Goal: Information Seeking & Learning: Learn about a topic

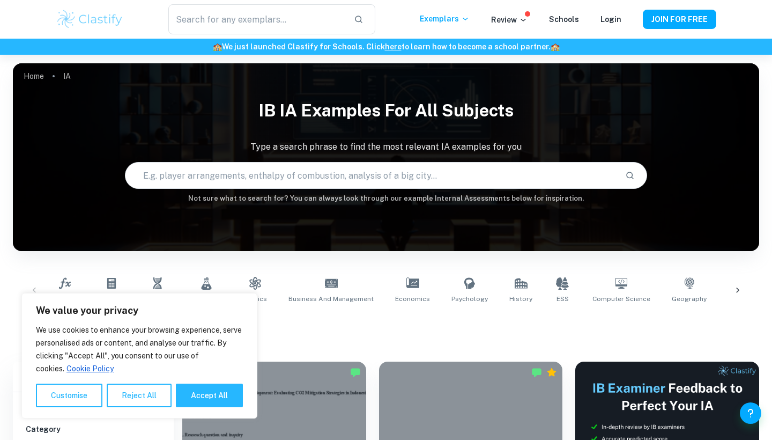
click at [400, 316] on div "Math AA Math AI Biology Chemistry Physics Business and Management Economics Psy…" at bounding box center [386, 290] width 746 height 53
click at [211, 388] on button "Accept All" at bounding box center [209, 395] width 67 height 24
checkbox input "true"
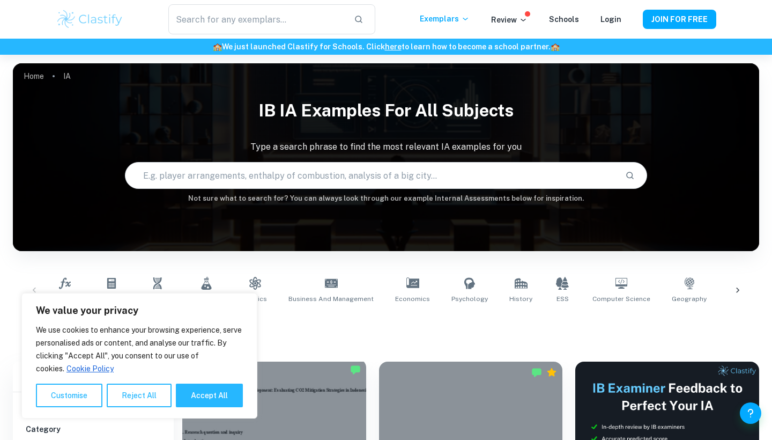
checkbox input "true"
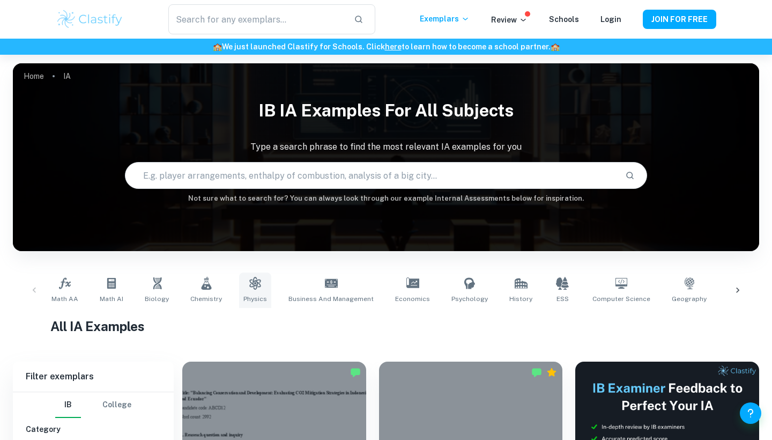
click at [248, 275] on link "Physics" at bounding box center [255, 289] width 32 height 35
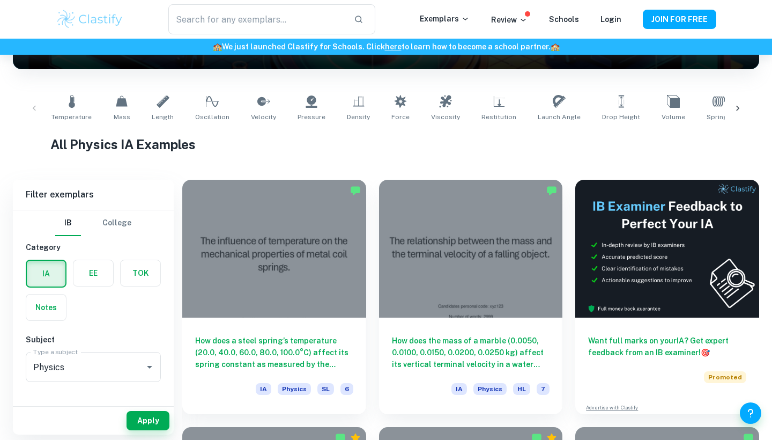
scroll to position [184, 0]
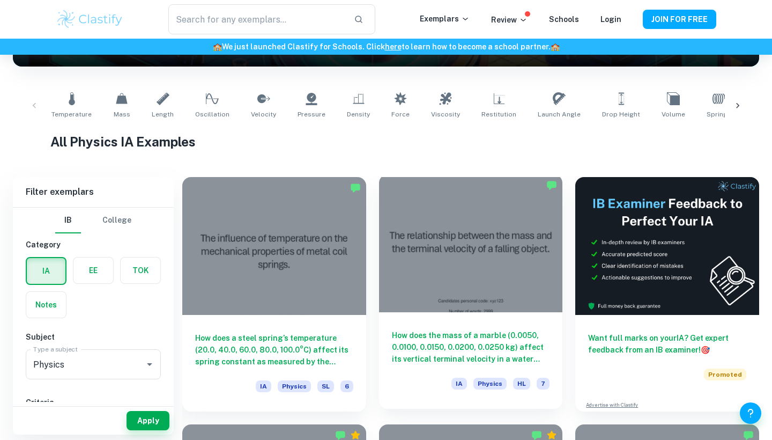
click at [454, 341] on h6 "How does the mass of a marble (0.0050, 0.0100, 0.0150, 0.0200, 0.0250 kg) affec…" at bounding box center [471, 346] width 158 height 35
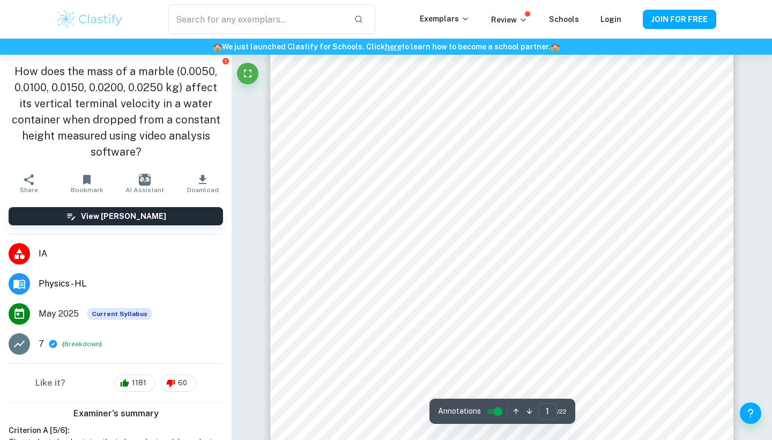
scroll to position [76, 0]
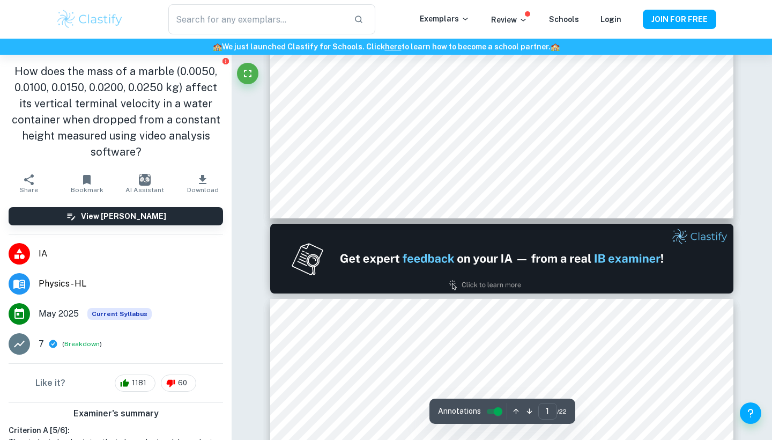
type input "2"
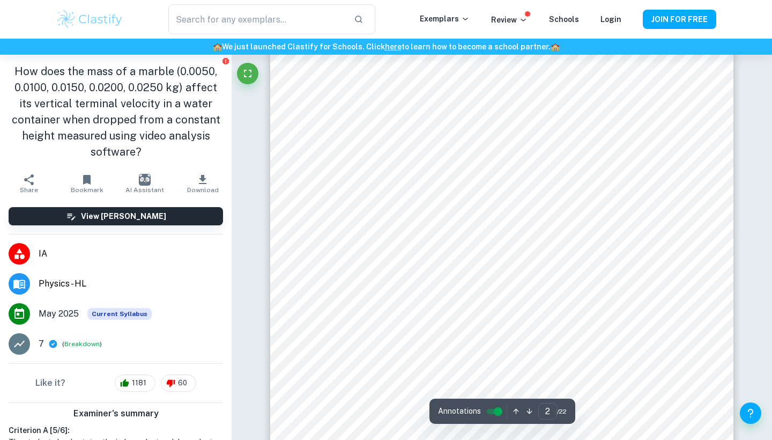
scroll to position [978, 0]
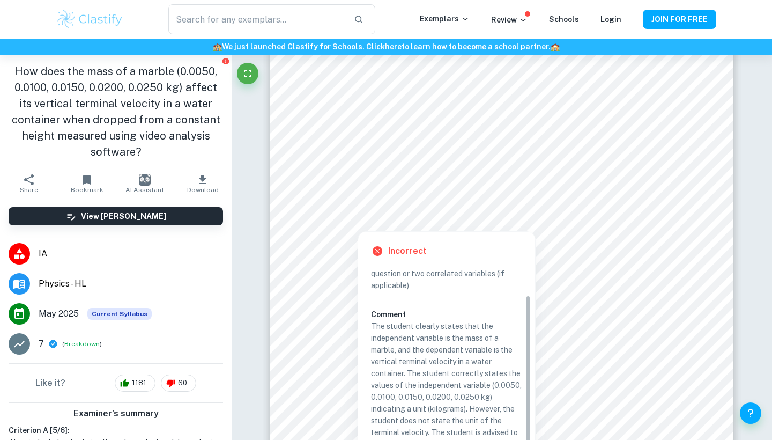
click at [380, 217] on div at bounding box center [358, 221] width 62 height 14
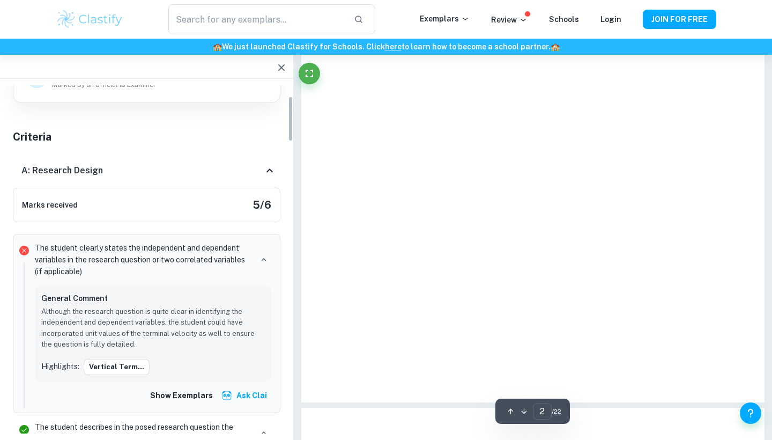
scroll to position [995, 0]
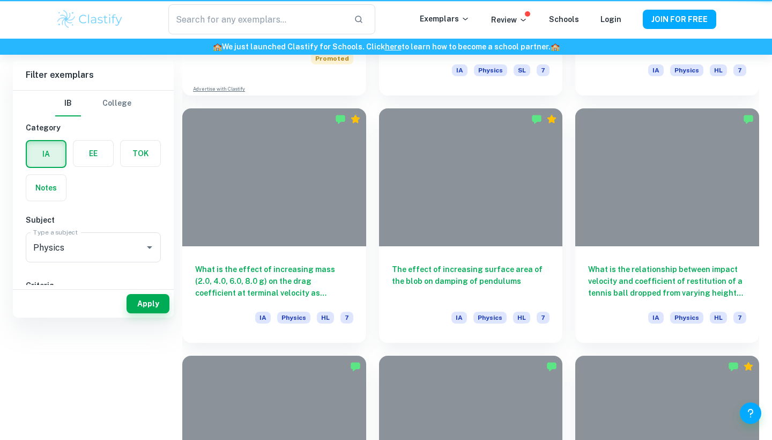
scroll to position [184, 0]
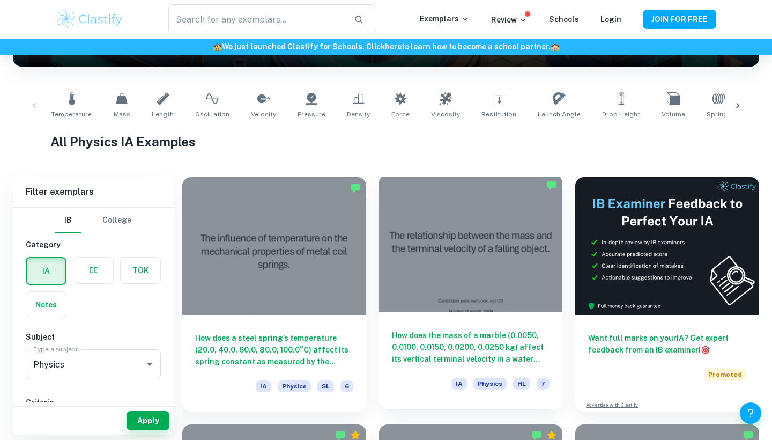
click at [420, 287] on div at bounding box center [471, 243] width 184 height 138
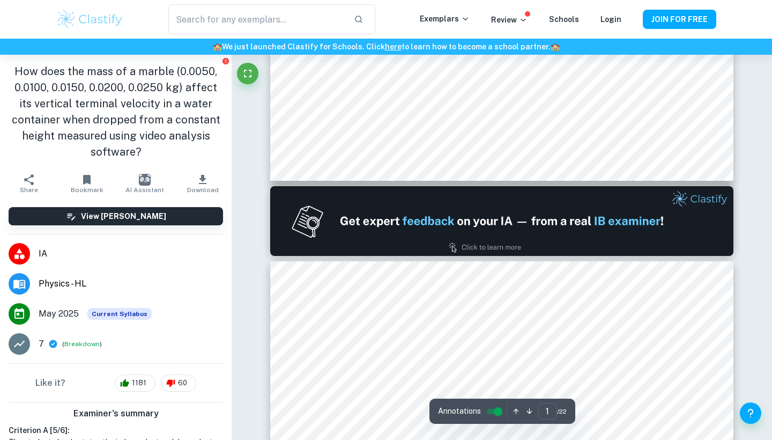
scroll to position [581, 0]
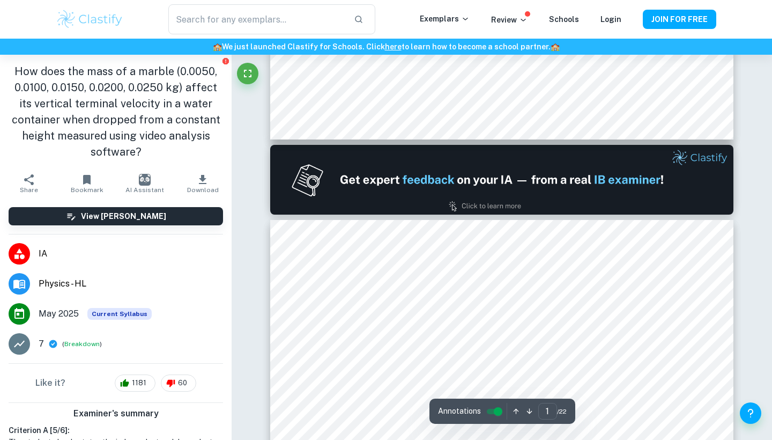
type input "2"
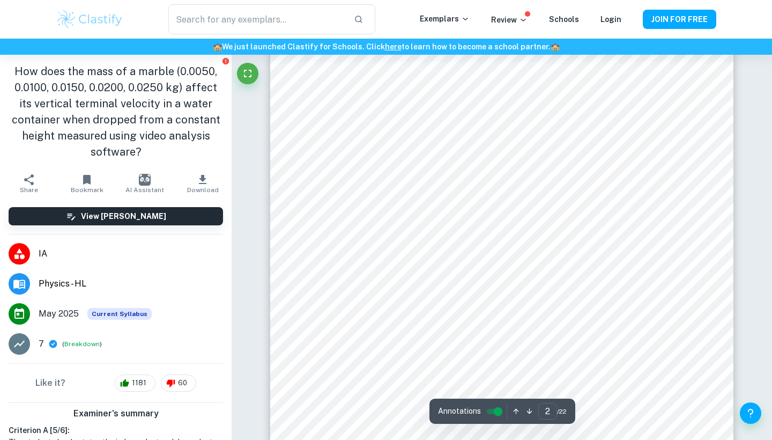
scroll to position [782, 0]
click at [487, 410] on input "controlled" at bounding box center [498, 411] width 39 height 13
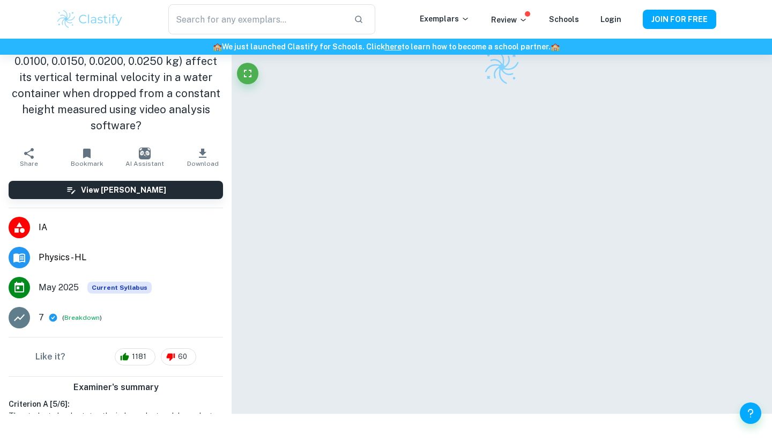
scroll to position [55, 0]
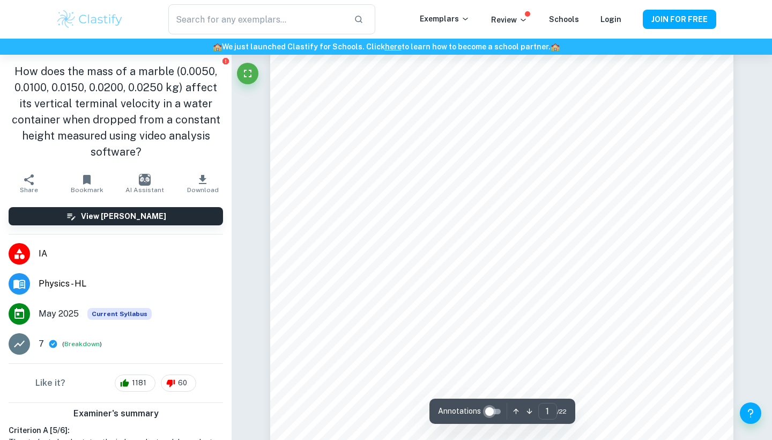
click at [487, 410] on input "controlled" at bounding box center [489, 411] width 39 height 13
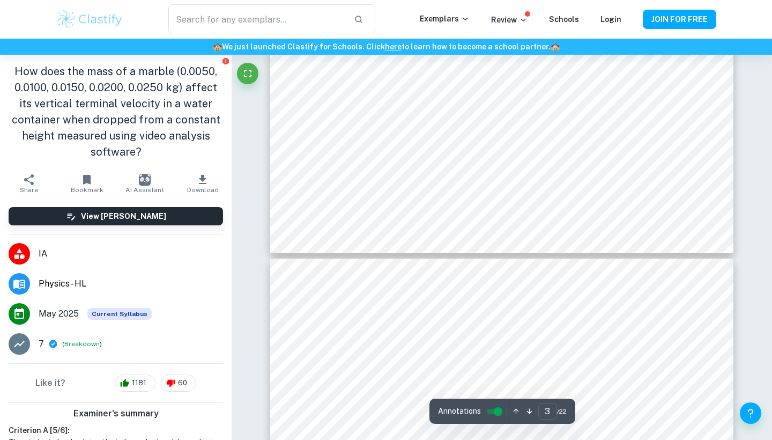
type input "4"
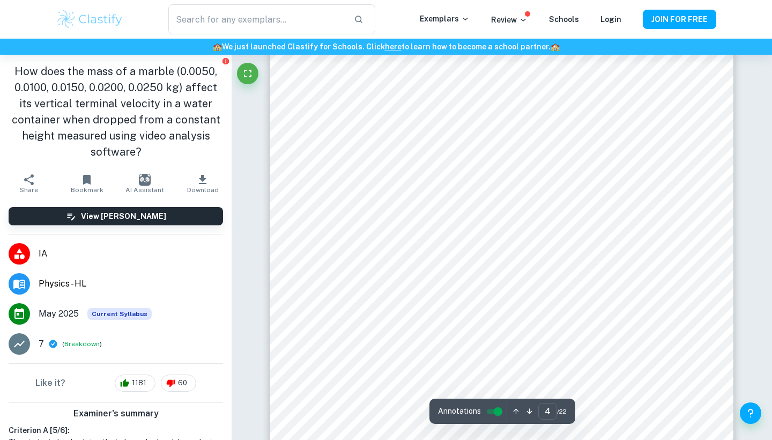
scroll to position [2304, 0]
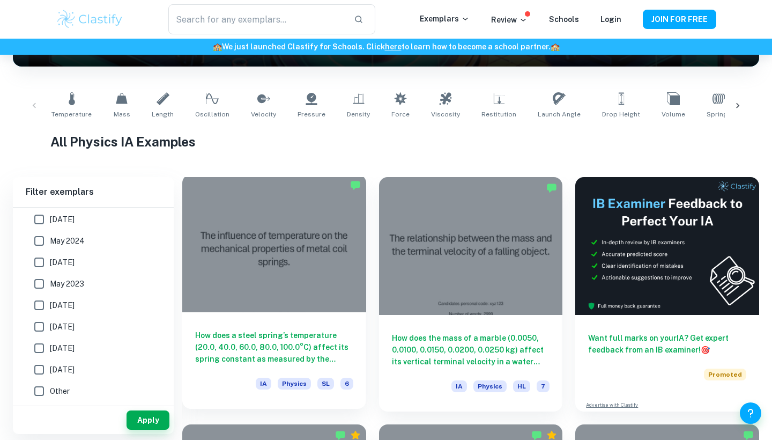
scroll to position [144, 0]
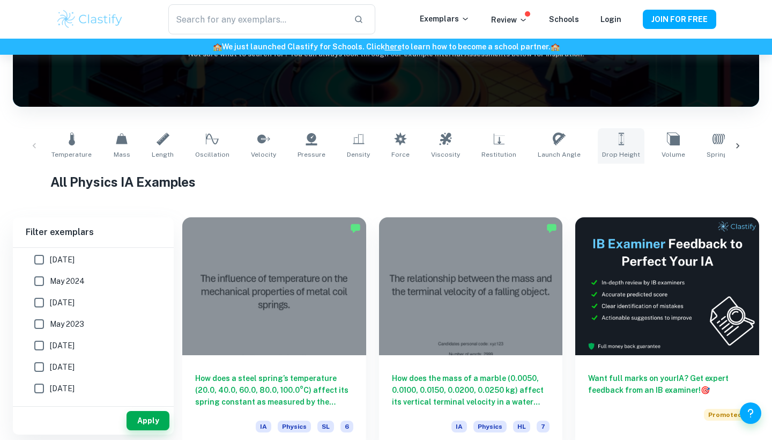
click at [613, 134] on link "Drop Height" at bounding box center [621, 145] width 47 height 35
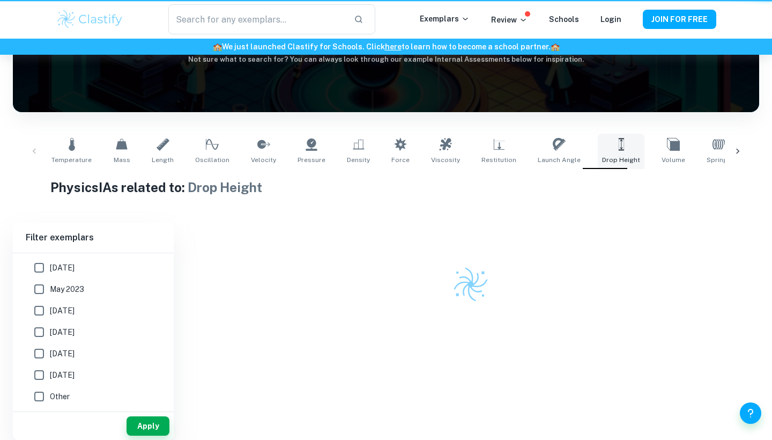
type input "Drop Height"
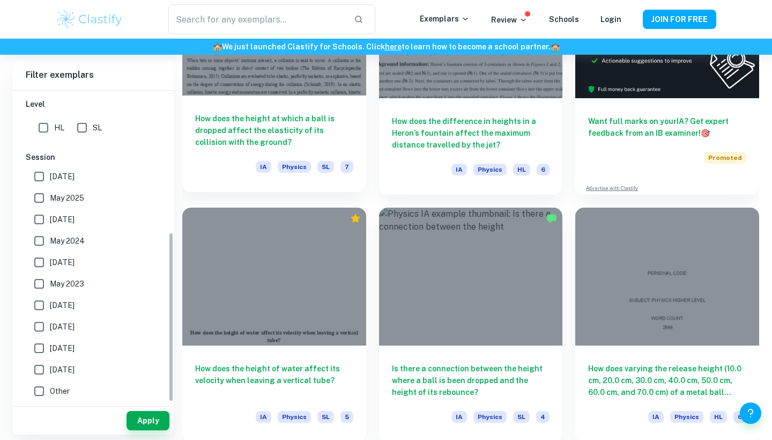
scroll to position [403, 0]
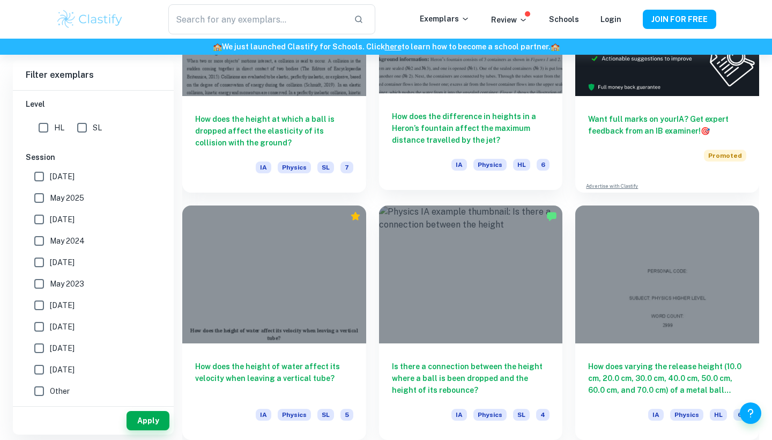
click at [454, 98] on div "How does the difference in heights in a Heron’s fountain affect the maximum dis…" at bounding box center [471, 141] width 184 height 97
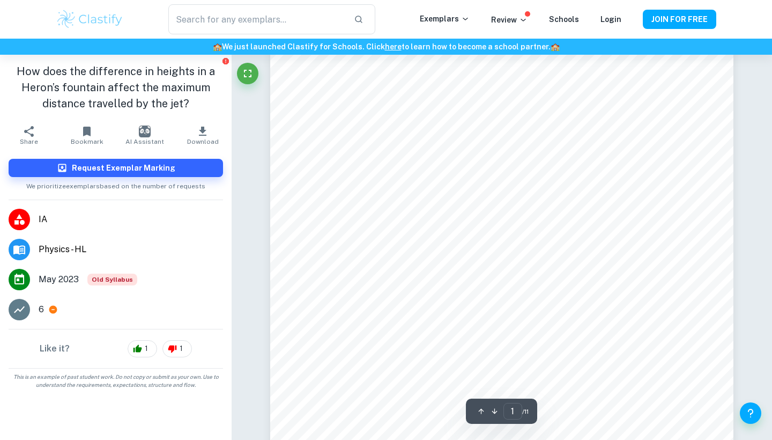
scroll to position [99, 0]
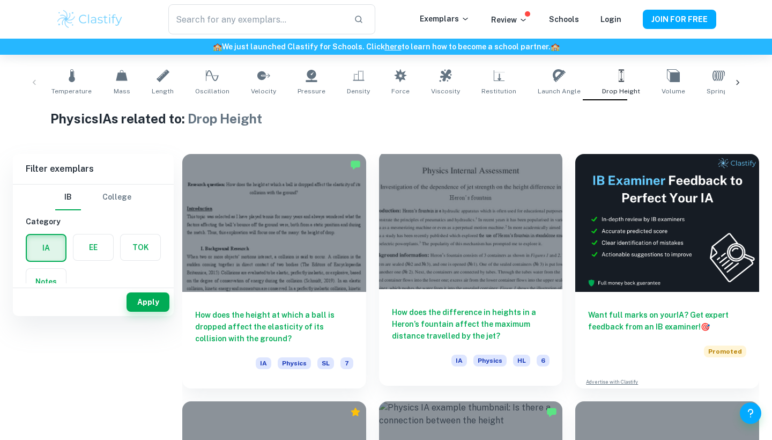
scroll to position [74, 0]
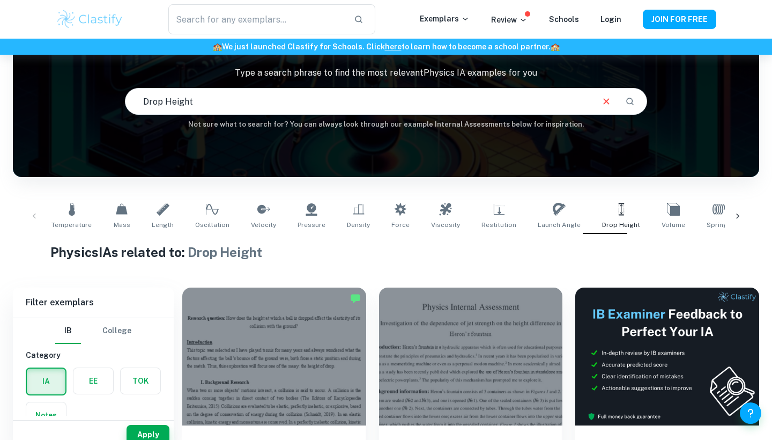
click at [736, 220] on icon at bounding box center [737, 216] width 11 height 11
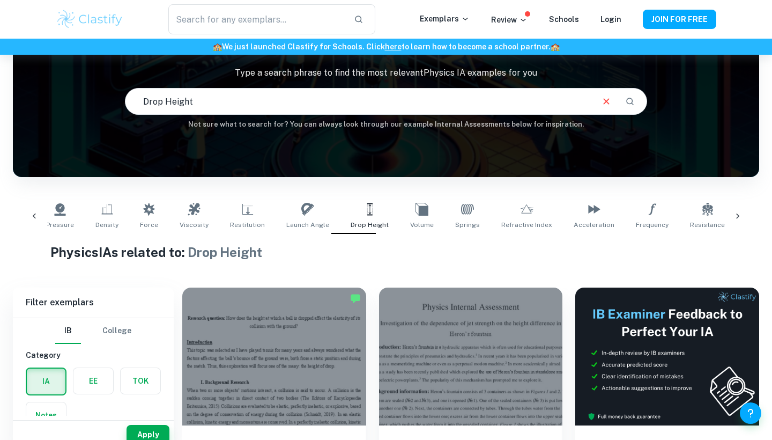
scroll to position [0, 331]
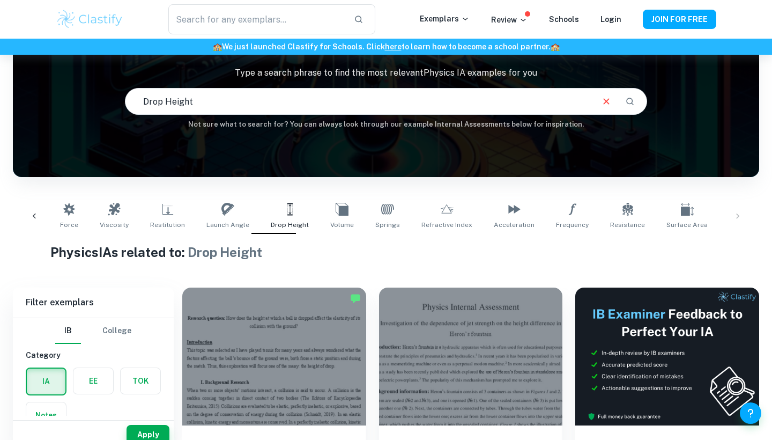
click at [738, 211] on div "Temperature Mass Length Oscillation Velocity Pressure Density Force Viscosity R…" at bounding box center [385, 215] width 729 height 35
click at [409, 111] on input "Drop Height" at bounding box center [358, 101] width 467 height 30
type input "gravity"
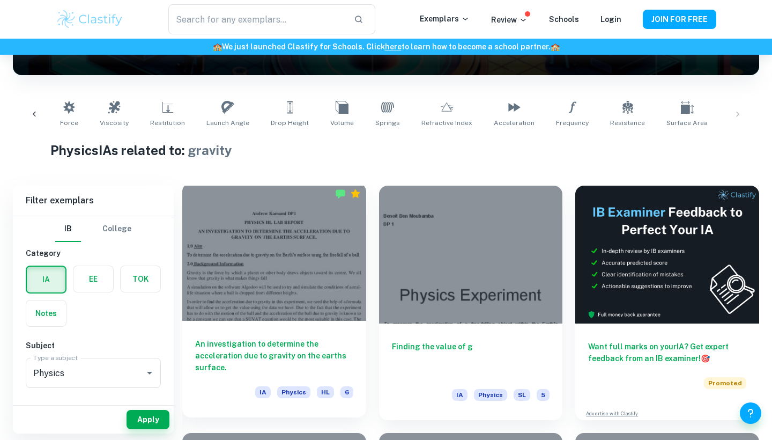
scroll to position [173, 0]
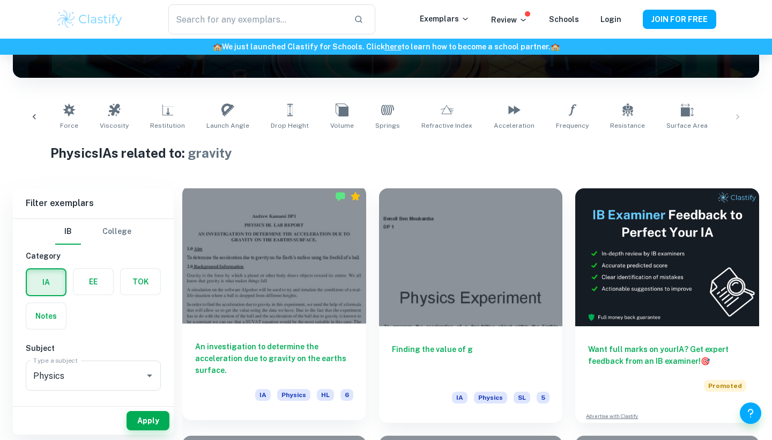
click at [206, 234] on div at bounding box center [274, 255] width 184 height 138
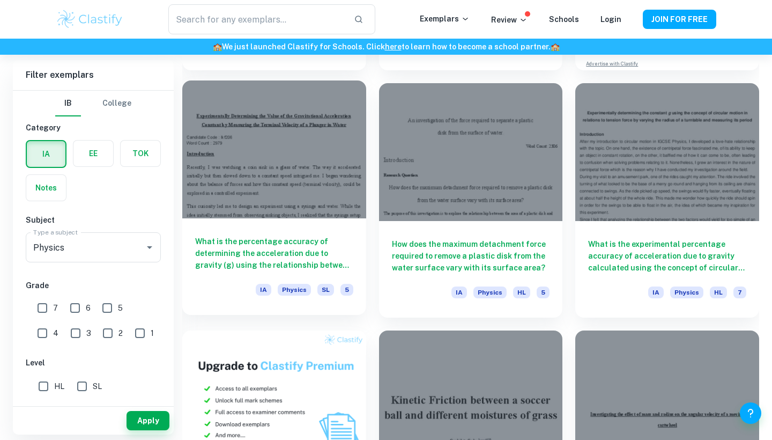
scroll to position [526, 0]
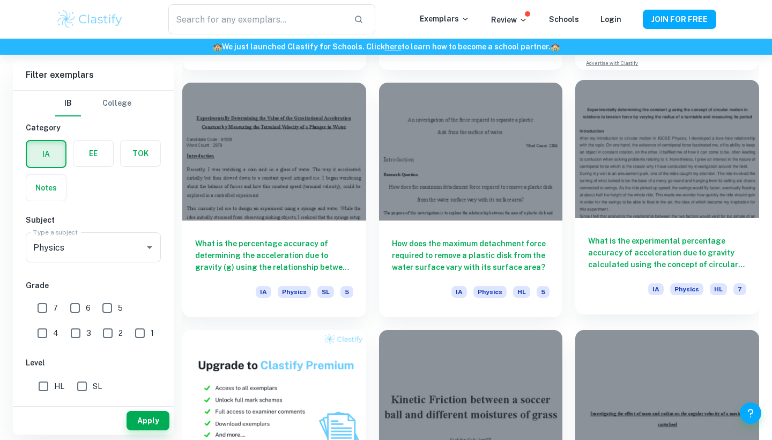
click at [672, 248] on h6 "What is the experimental percentage accuracy of acceleration due to gravity cal…" at bounding box center [667, 252] width 158 height 35
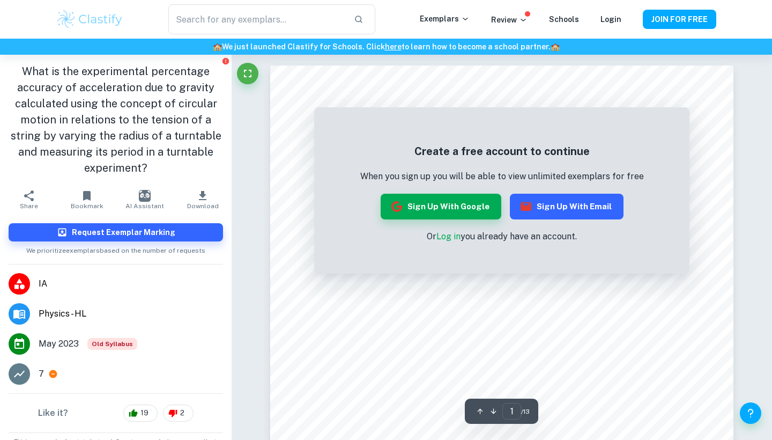
click at [549, 218] on button "Sign up with Email" at bounding box center [567, 207] width 114 height 26
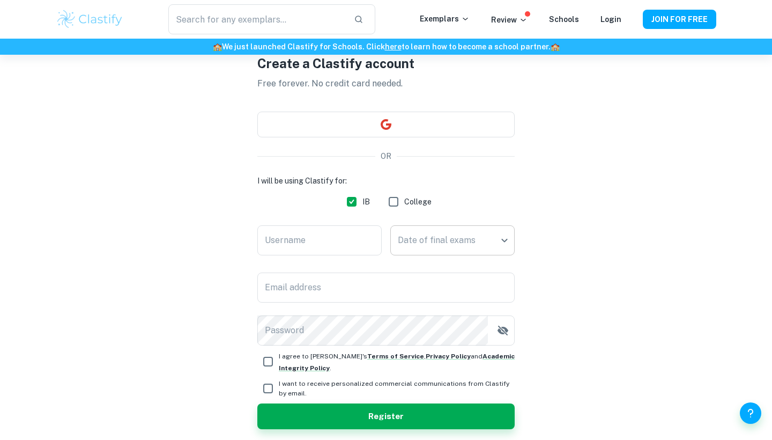
scroll to position [58, 0]
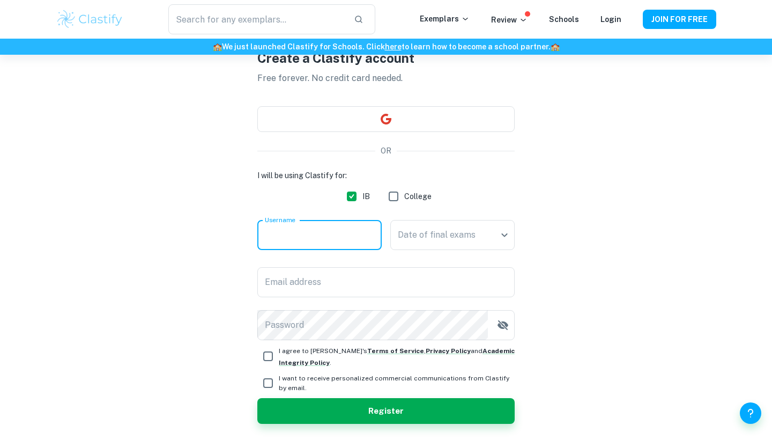
click at [308, 246] on input "Username" at bounding box center [319, 235] width 124 height 30
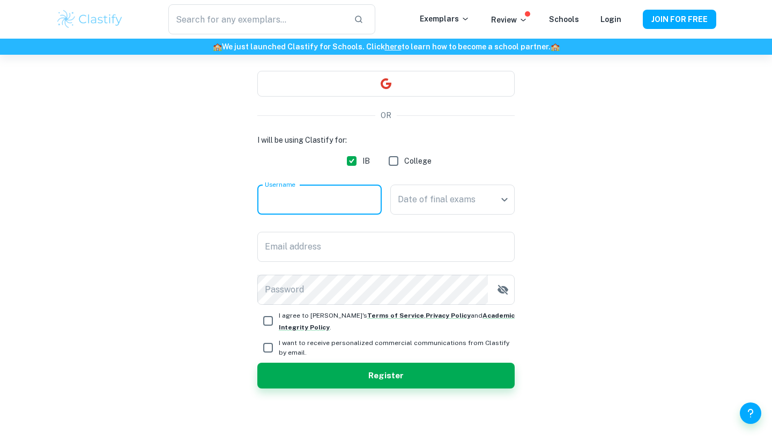
scroll to position [93, 0]
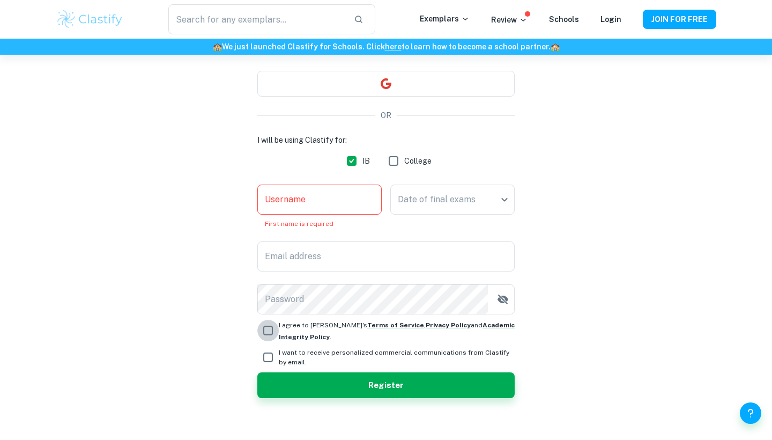
click at [264, 329] on input "I agree to [PERSON_NAME]'s Terms of Service , Privacy Policy and Academic Integ…" at bounding box center [267, 330] width 21 height 21
checkbox input "true"
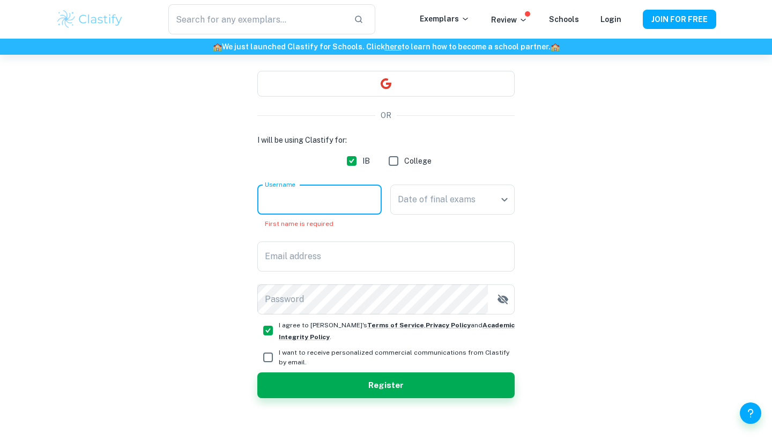
click at [333, 206] on input "Username" at bounding box center [319, 199] width 124 height 30
type input "g"
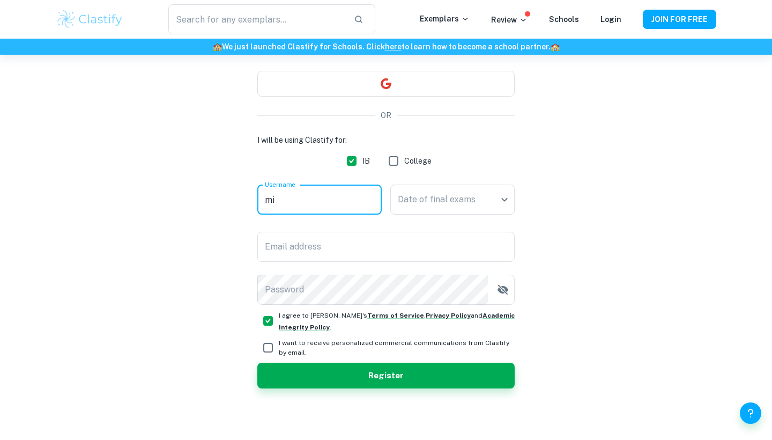
type input "m"
type input "knopperss"
click at [445, 197] on body "We value your privacy We use cookies to enhance your browsing experience, serve…" at bounding box center [386, 181] width 772 height 440
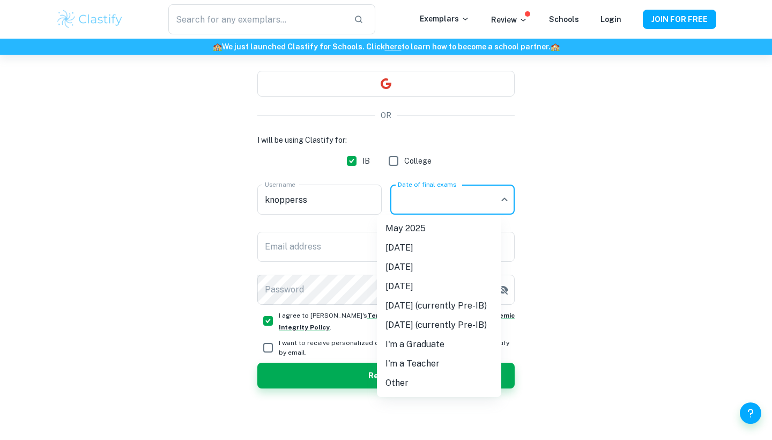
click at [441, 307] on li "[DATE] (currently Pre-IB)" at bounding box center [439, 305] width 124 height 19
type input "M27"
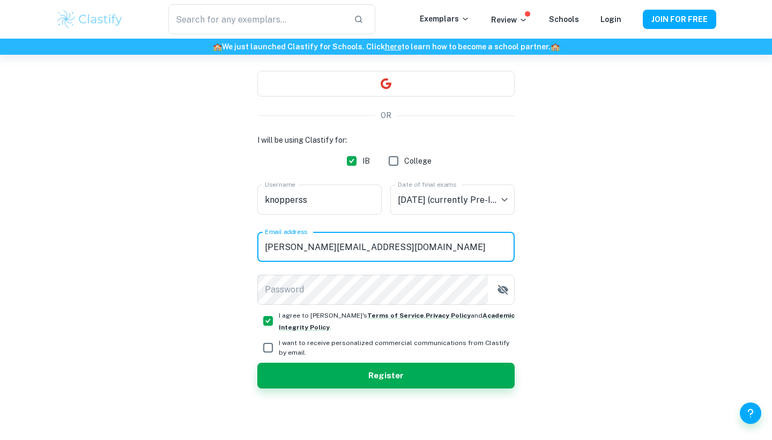
type input "[PERSON_NAME][EMAIL_ADDRESS][DOMAIN_NAME]"
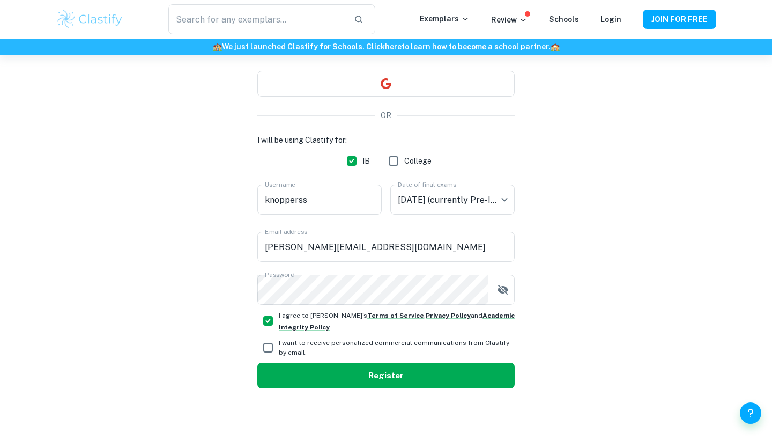
click at [384, 382] on button "Register" at bounding box center [385, 375] width 257 height 26
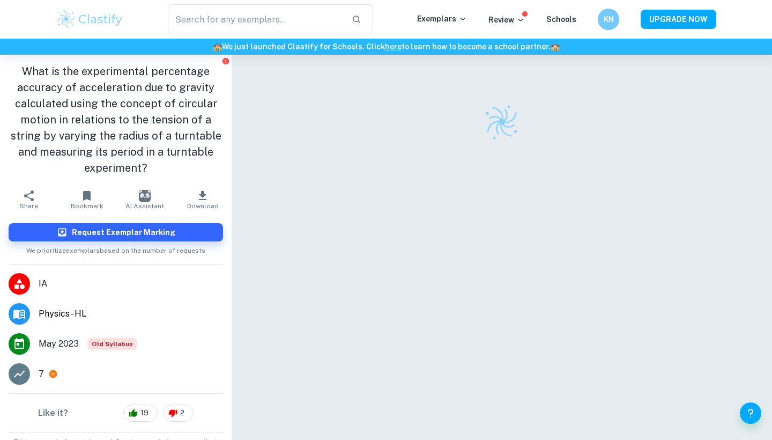
click at [388, 165] on div at bounding box center [501, 261] width 463 height 413
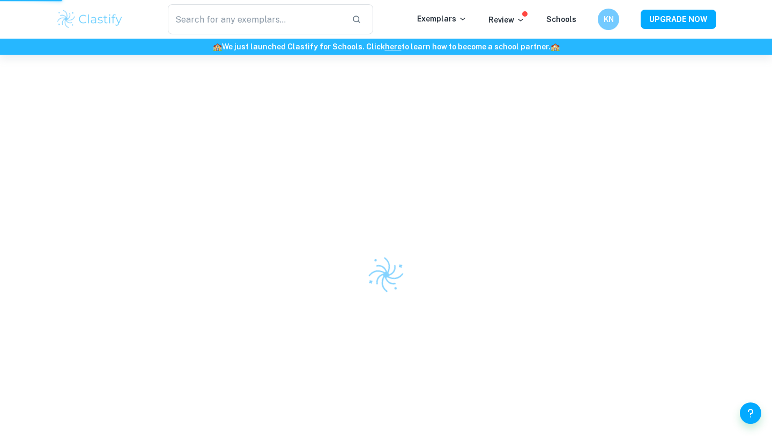
scroll to position [55, 0]
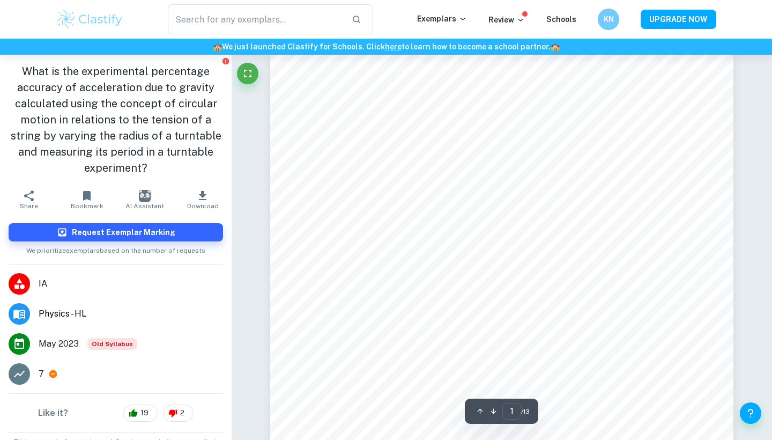
scroll to position [30, 0]
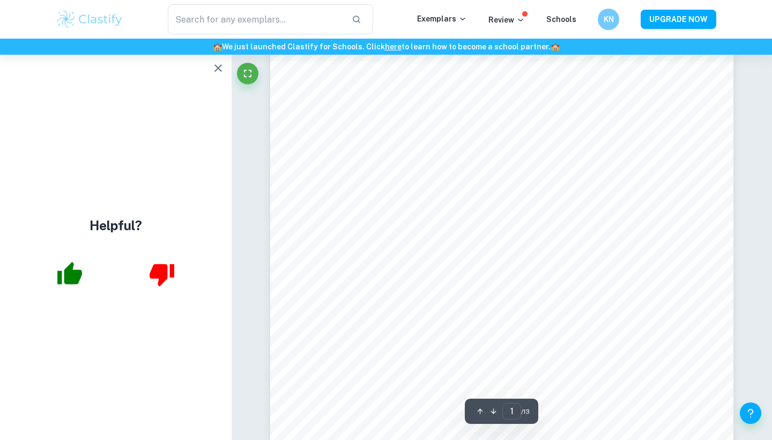
click at [226, 72] on button "button" at bounding box center [218, 67] width 21 height 21
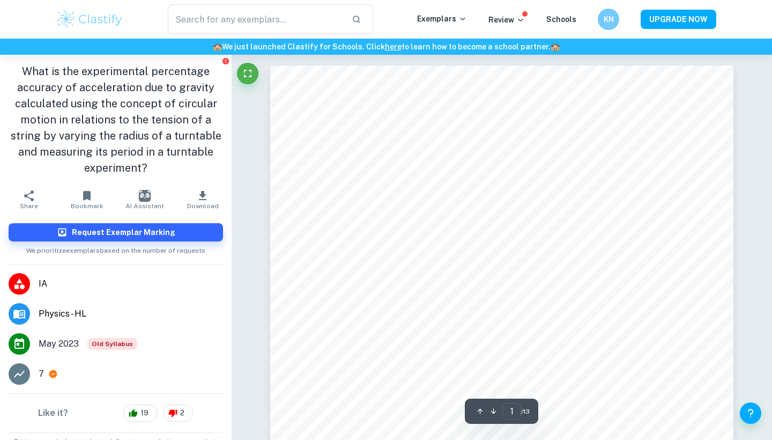
scroll to position [0, 0]
click at [314, 1] on div "​ Exemplars Review Schools KN UPGRADE NOW" at bounding box center [386, 19] width 772 height 39
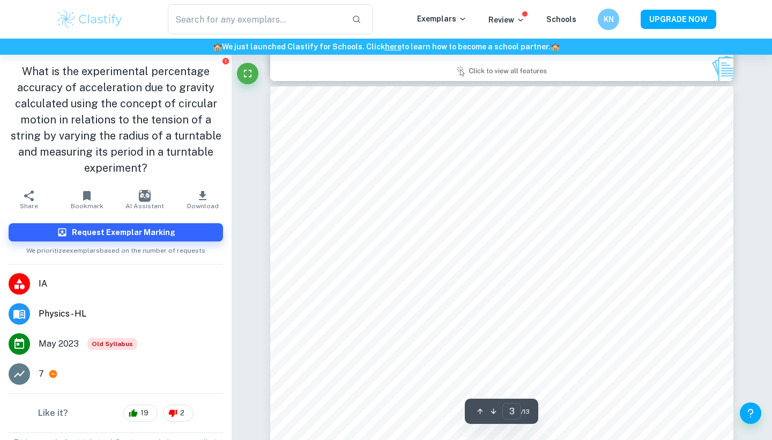
scroll to position [1350, 0]
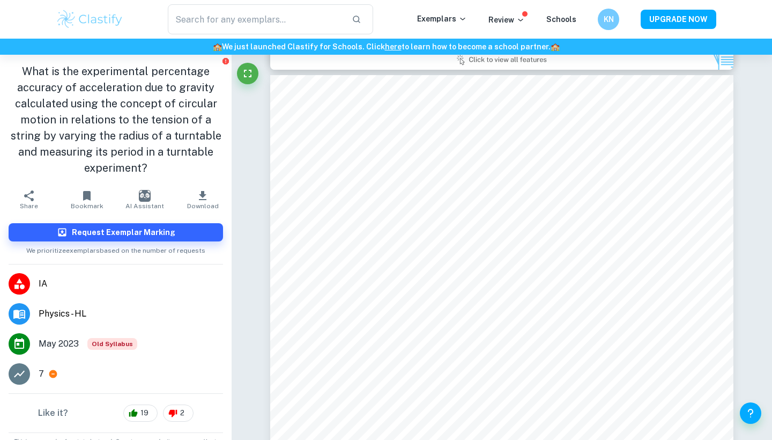
type input "2"
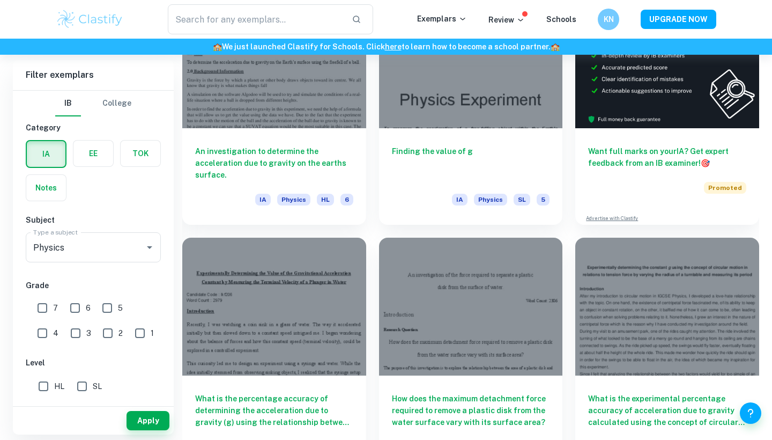
scroll to position [381, 0]
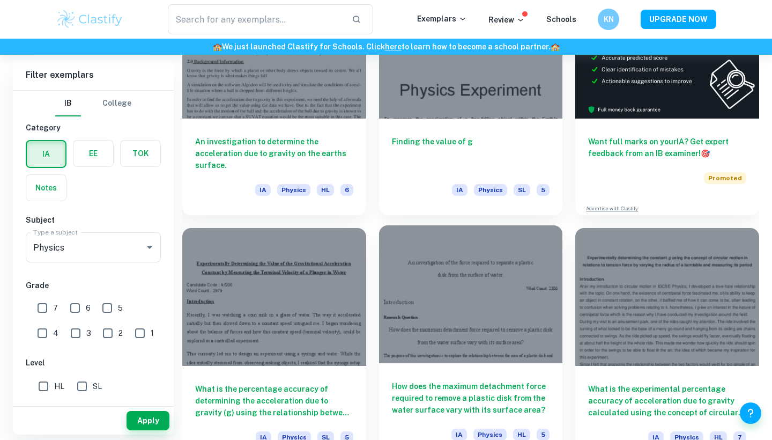
click at [438, 299] on div at bounding box center [471, 294] width 184 height 138
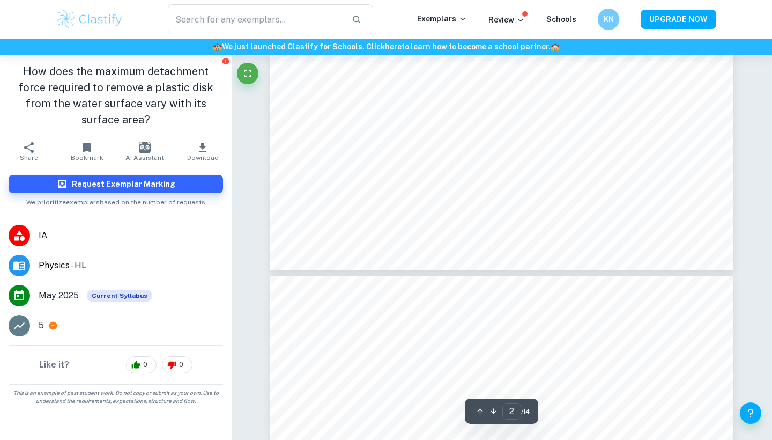
scroll to position [1180, 0]
type input "3"
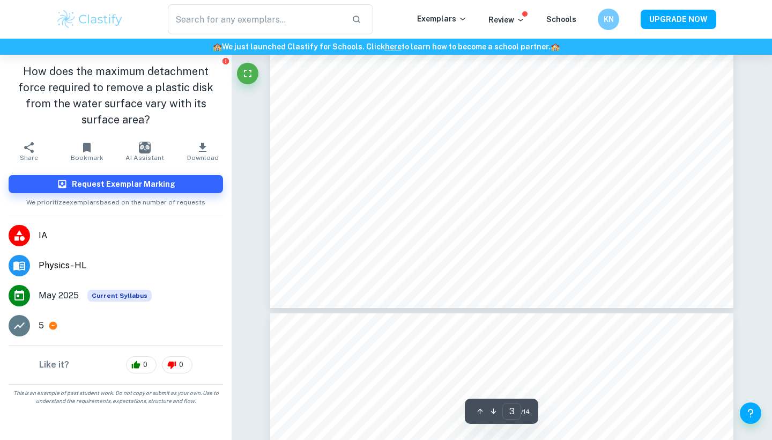
scroll to position [1886, 0]
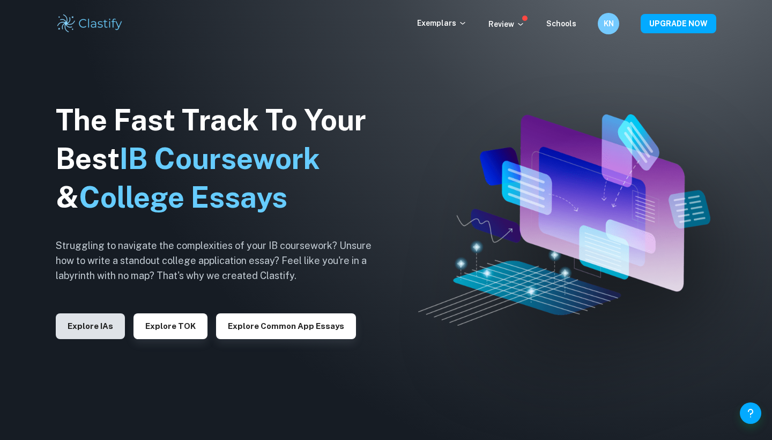
click at [113, 321] on button "Explore IAs" at bounding box center [90, 326] width 69 height 26
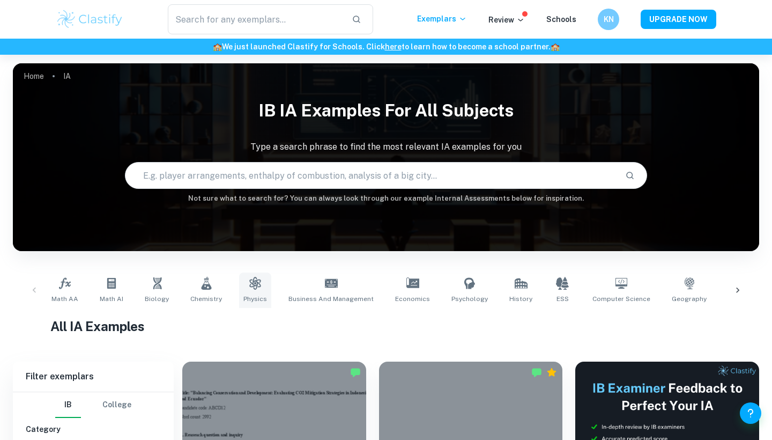
click at [248, 274] on link "Physics" at bounding box center [255, 289] width 32 height 35
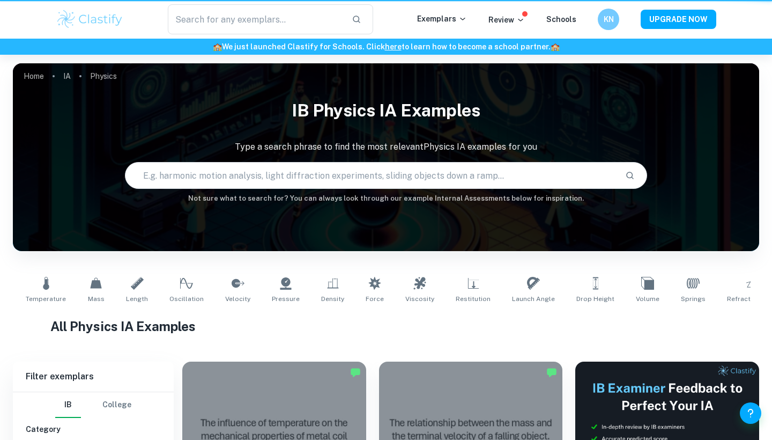
type input "Physics"
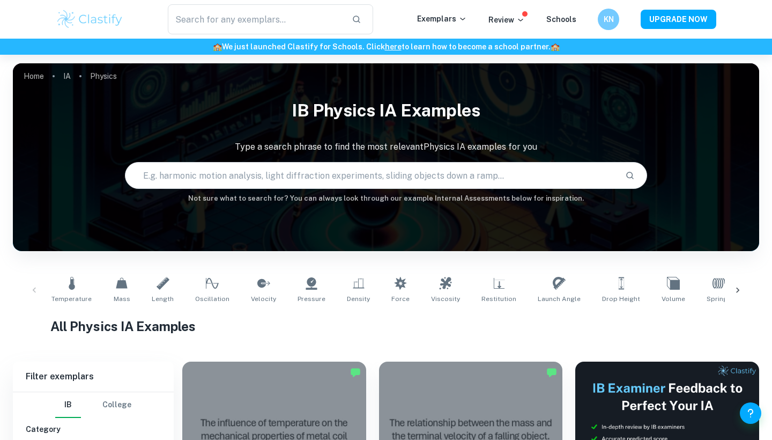
scroll to position [153, 0]
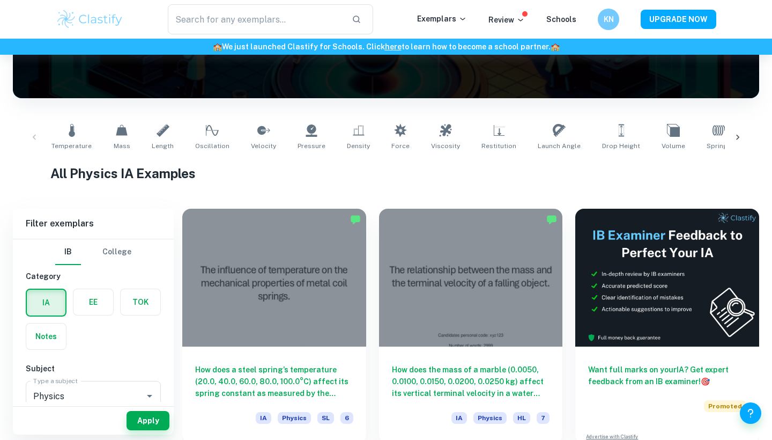
click at [743, 136] on div at bounding box center [738, 137] width 26 height 35
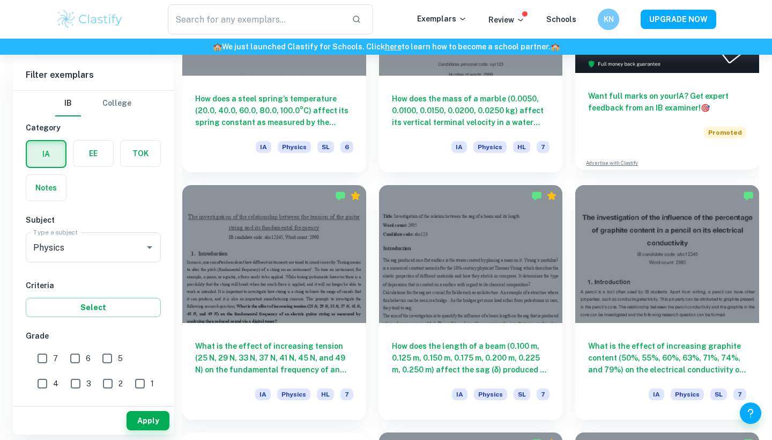
scroll to position [428, 0]
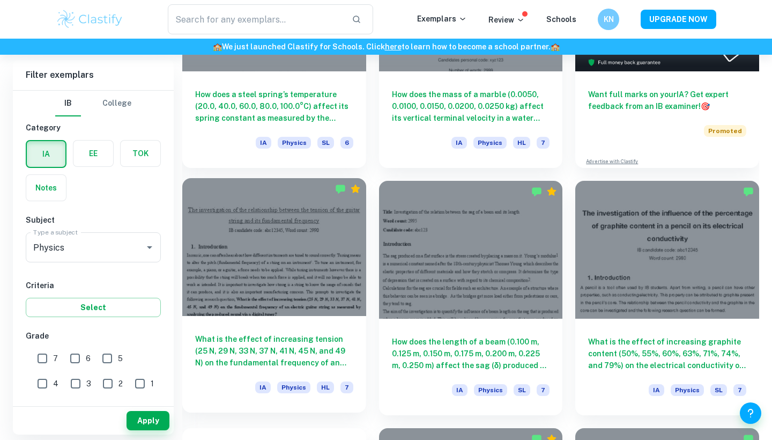
click at [265, 224] on div at bounding box center [274, 247] width 184 height 138
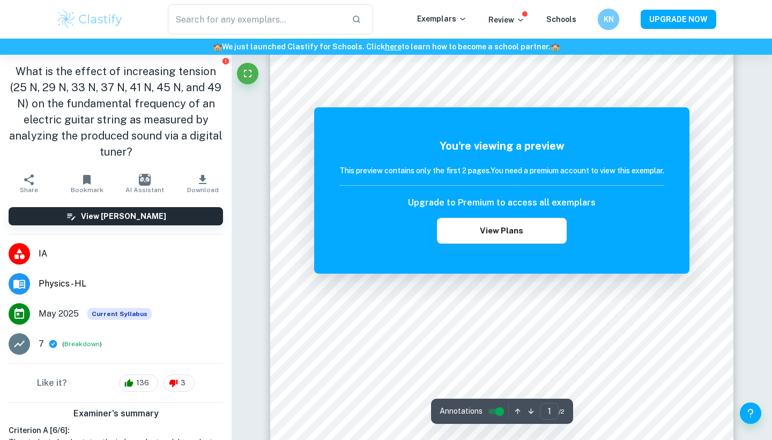
scroll to position [65, 0]
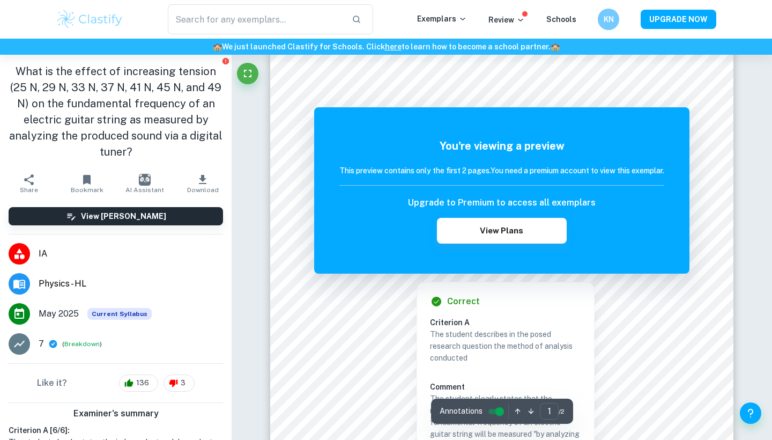
click at [480, 277] on div "Correct Criterion A The student describes in the posed research question the me…" at bounding box center [506, 403] width 178 height 254
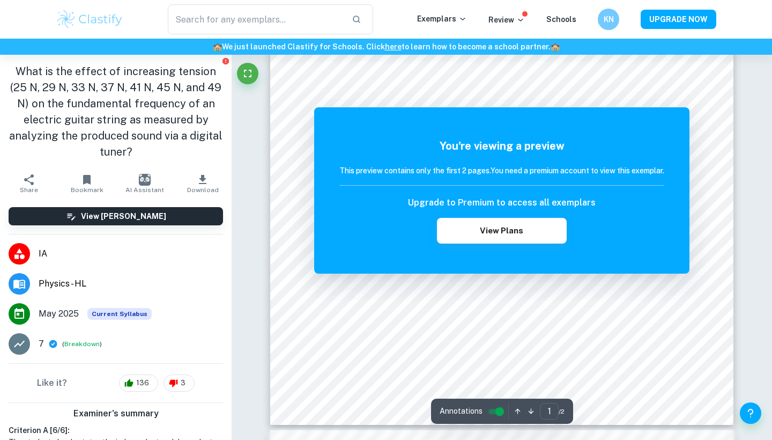
scroll to position [154, 0]
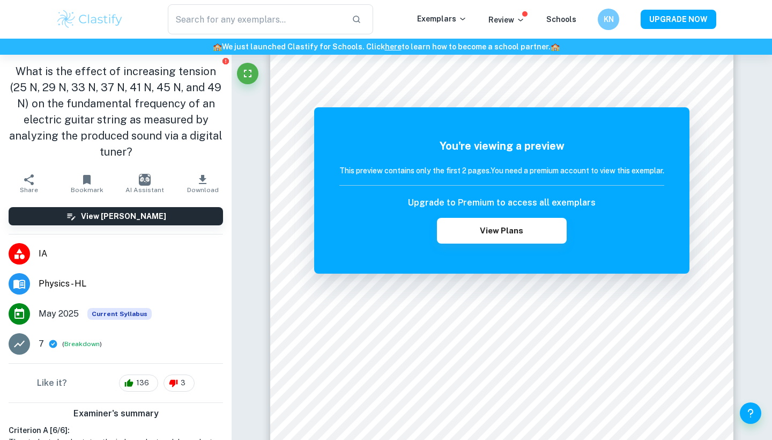
click at [112, 14] on img at bounding box center [90, 19] width 68 height 21
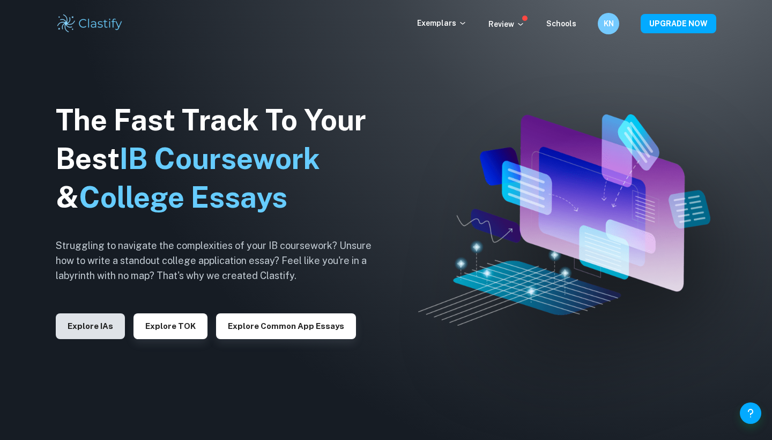
click at [85, 329] on button "Explore IAs" at bounding box center [90, 326] width 69 height 26
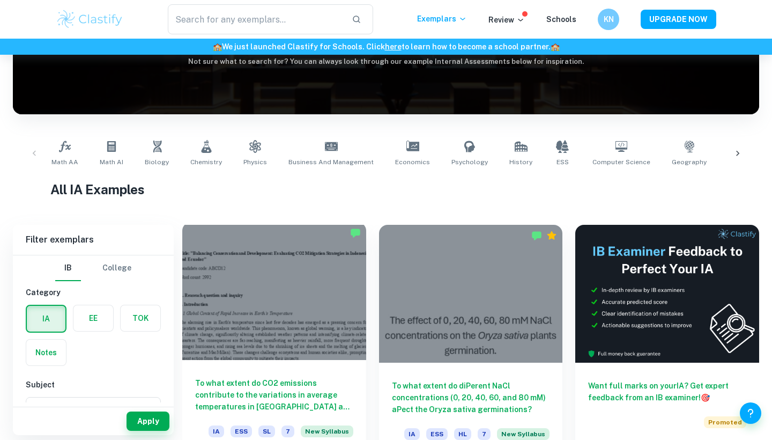
scroll to position [226, 0]
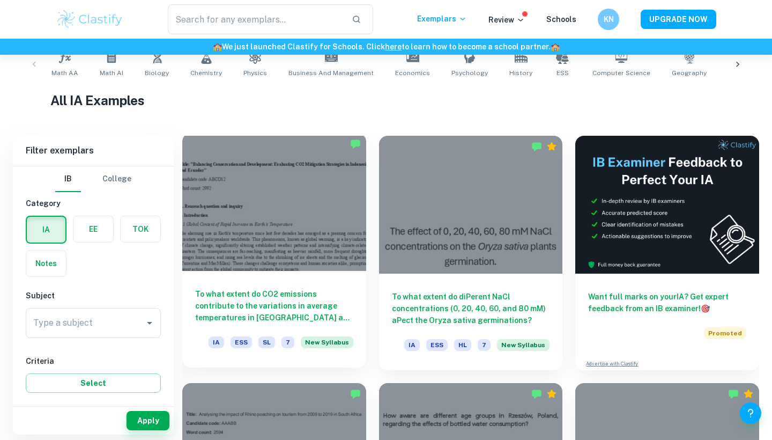
click at [303, 313] on h6 "To what extent do CO2 emissions contribute to the variations in average tempera…" at bounding box center [274, 305] width 158 height 35
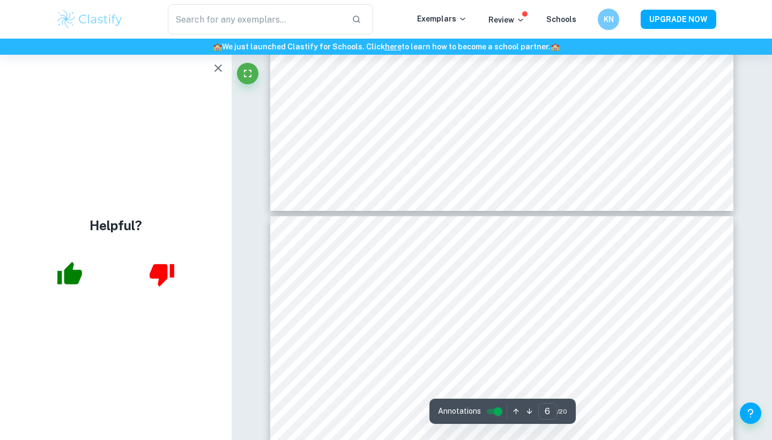
scroll to position [3024, 0]
click at [210, 77] on div "Helpful?" at bounding box center [116, 247] width 232 height 385
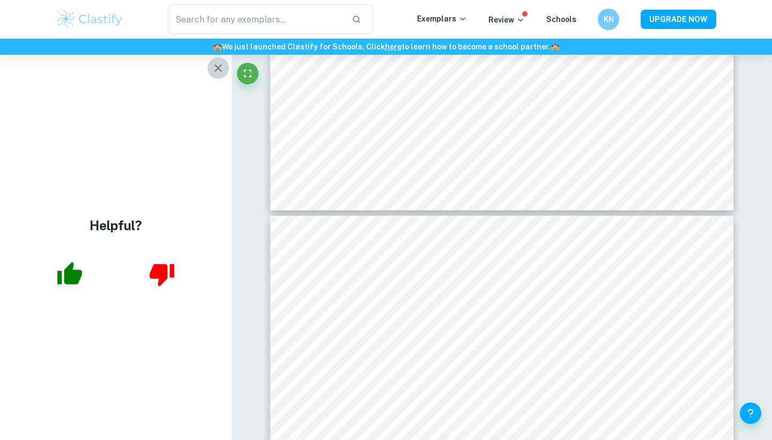
click at [216, 76] on button "button" at bounding box center [218, 67] width 21 height 21
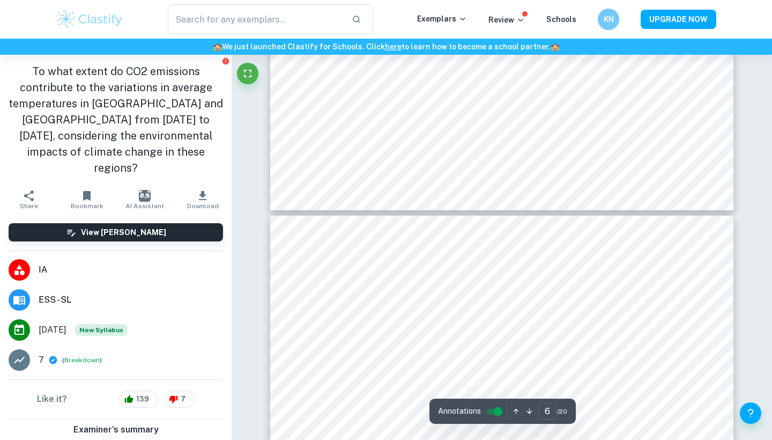
type input "5"
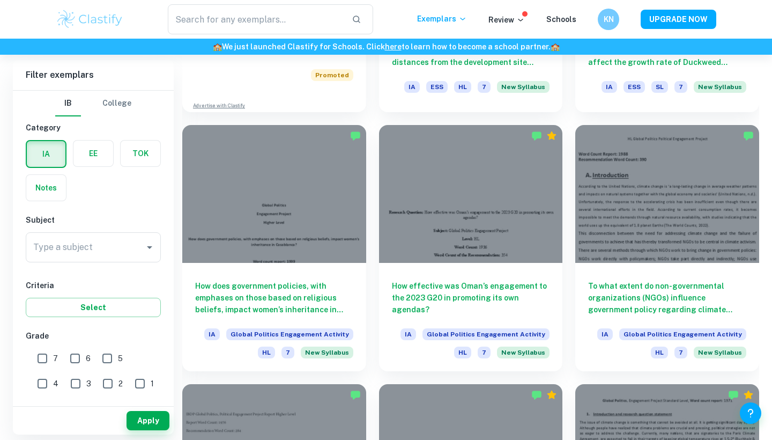
scroll to position [992, 0]
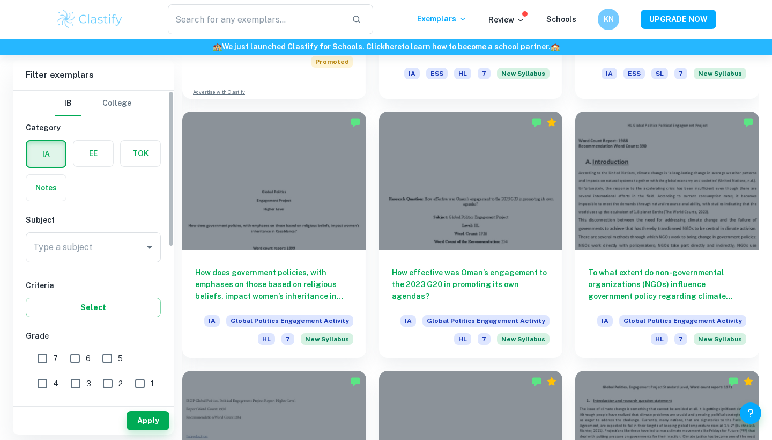
click at [35, 360] on input "7" at bounding box center [42, 357] width 21 height 21
checkbox input "true"
click at [147, 419] on button "Apply" at bounding box center [148, 420] width 43 height 19
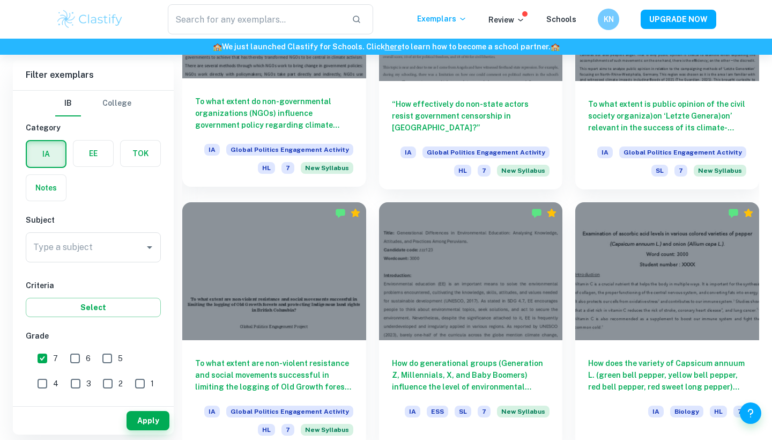
scroll to position [1199, 0]
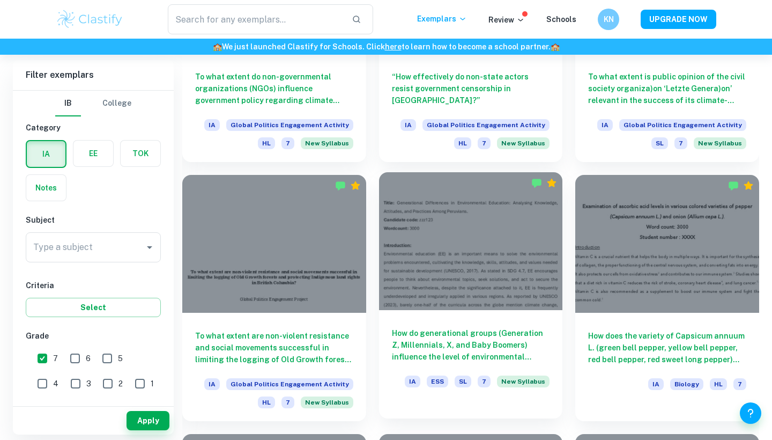
click at [501, 326] on div "How do generational groups (Generation Z, Millennials, X, and Baby Boomers) inf…" at bounding box center [471, 358] width 184 height 97
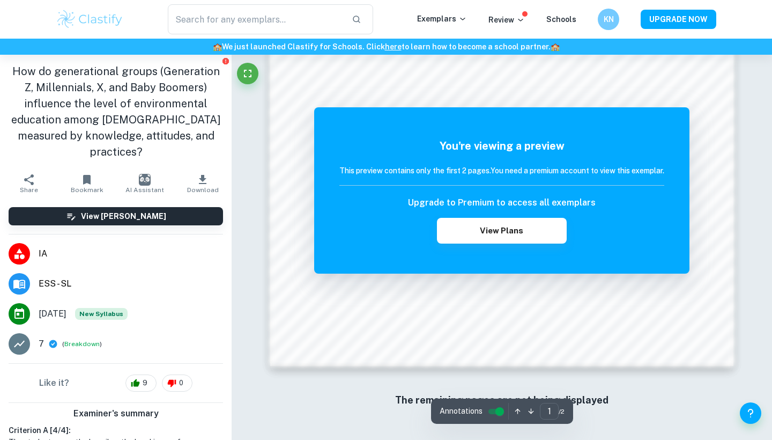
scroll to position [1016, 0]
